Goal: Obtain resource: Download file/media

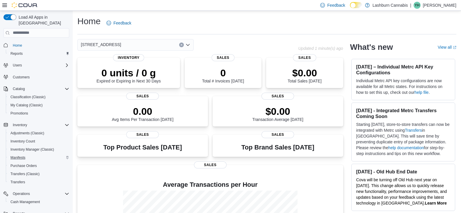
scroll to position [49, 0]
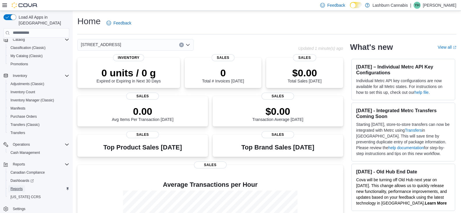
click at [14, 186] on span "Reports" at bounding box center [16, 188] width 12 height 5
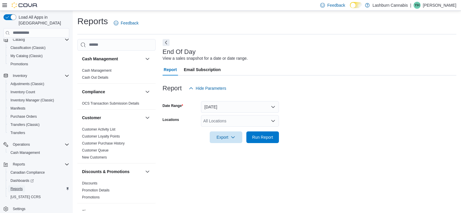
scroll to position [2, 0]
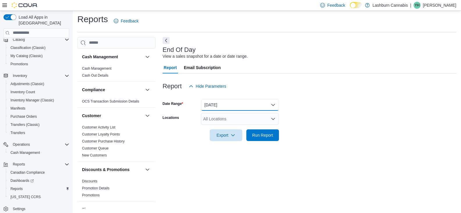
click at [232, 106] on button "[DATE]" at bounding box center [240, 105] width 78 height 12
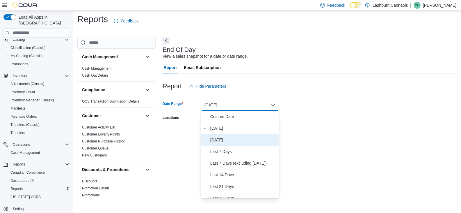
click at [230, 139] on span "[DATE]" at bounding box center [243, 139] width 66 height 7
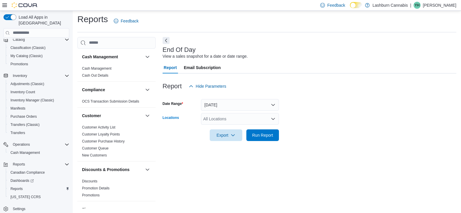
click at [232, 122] on div "All Locations" at bounding box center [240, 119] width 78 height 12
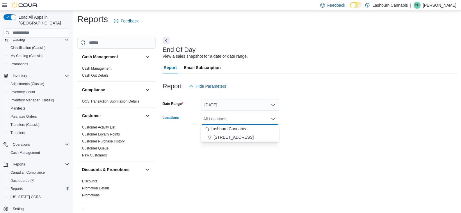
click at [232, 141] on button "[STREET_ADDRESS]" at bounding box center [240, 137] width 78 height 8
click at [232, 141] on div at bounding box center [310, 144] width 294 height 7
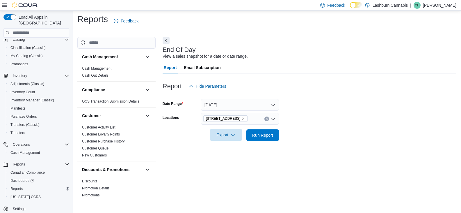
click at [226, 137] on span "Export" at bounding box center [226, 135] width 26 height 12
click at [225, 154] on button "Export to Pdf" at bounding box center [226, 158] width 33 height 12
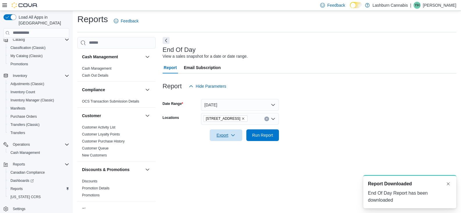
scroll to position [0, 0]
